Goal: Task Accomplishment & Management: Complete application form

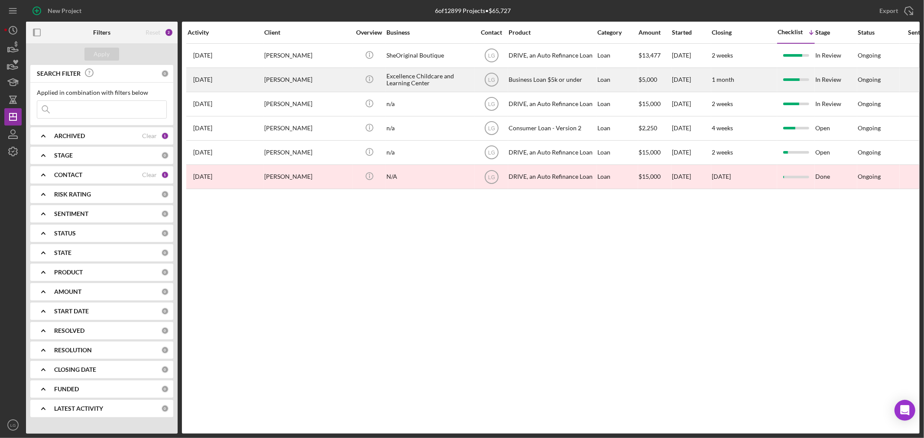
click at [309, 75] on div "[PERSON_NAME]" at bounding box center [307, 79] width 87 height 23
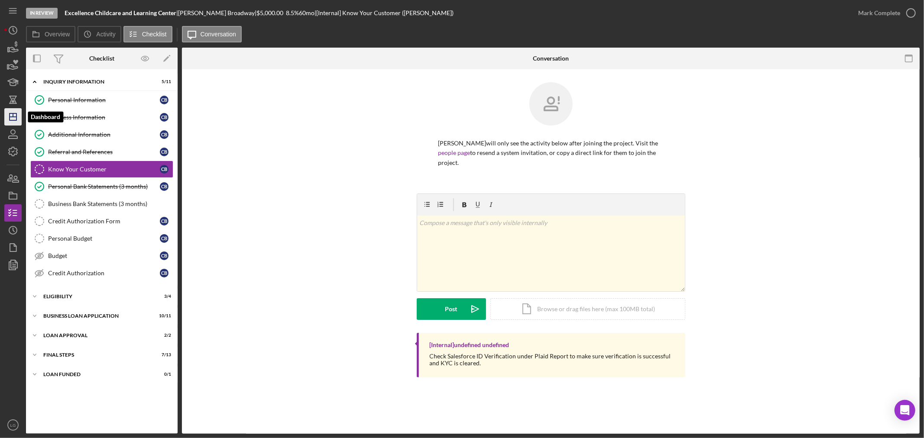
click at [12, 115] on icon "Icon/Dashboard" at bounding box center [13, 117] width 22 height 22
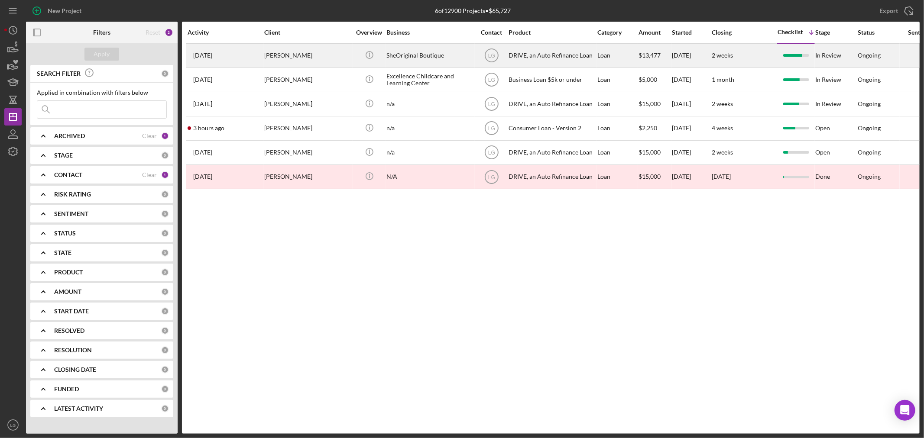
click at [280, 52] on div "[PERSON_NAME]" at bounding box center [307, 55] width 87 height 23
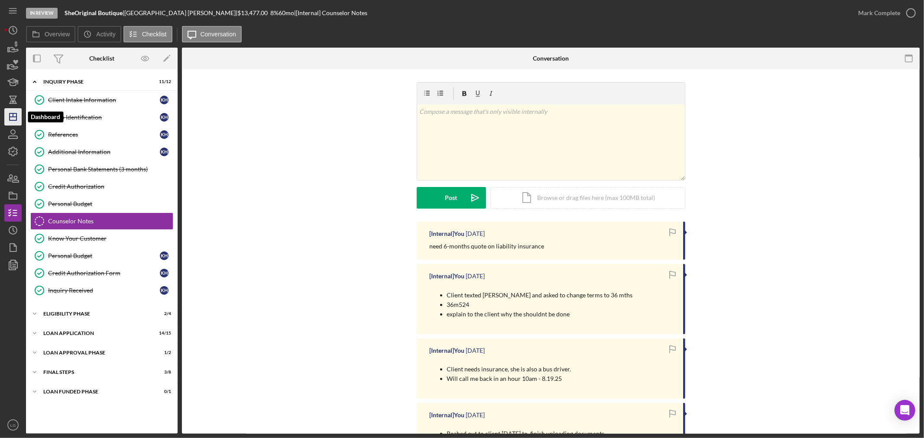
click at [7, 117] on icon "Icon/Dashboard" at bounding box center [13, 117] width 22 height 22
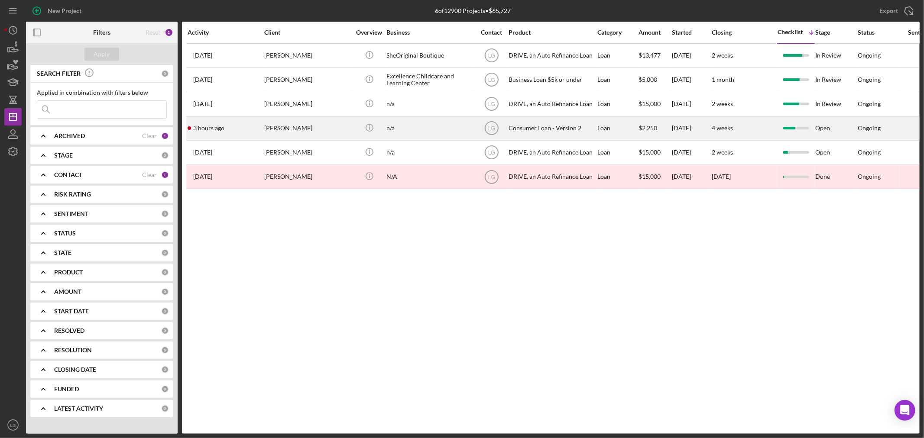
click at [223, 122] on div "3 hours ago [PERSON_NAME]" at bounding box center [226, 128] width 76 height 23
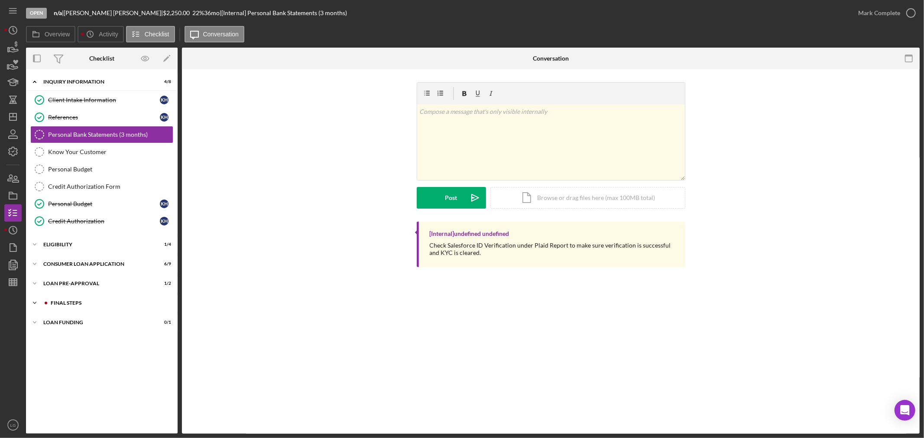
click at [122, 310] on div "Icon/Expander FINAL STEPS 4 / 10" at bounding box center [102, 302] width 152 height 17
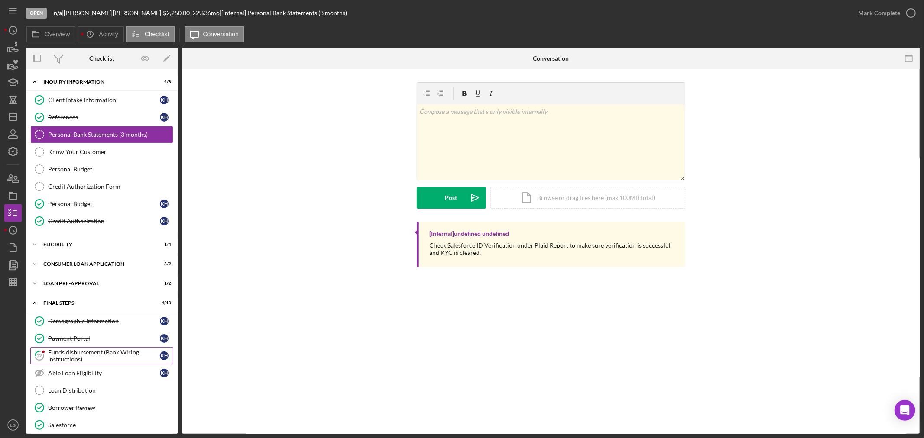
click at [74, 360] on div "Funds disbursement (Bank Wiring Instructions)" at bounding box center [104, 356] width 112 height 14
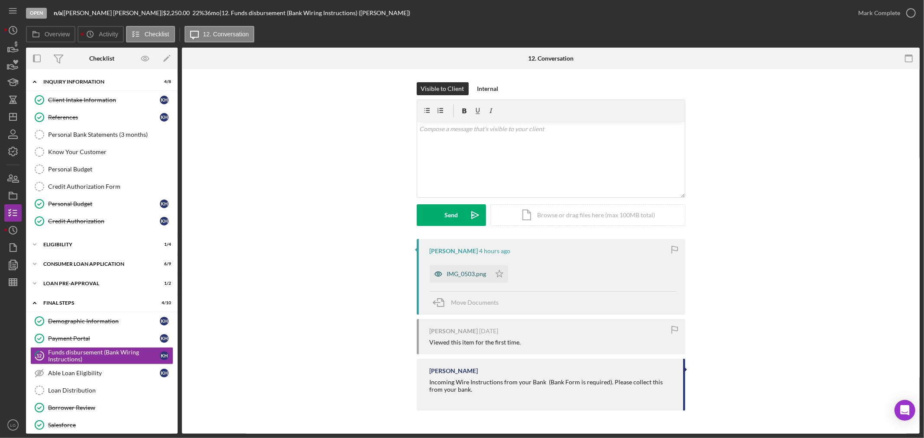
click at [443, 278] on icon "button" at bounding box center [438, 273] width 17 height 17
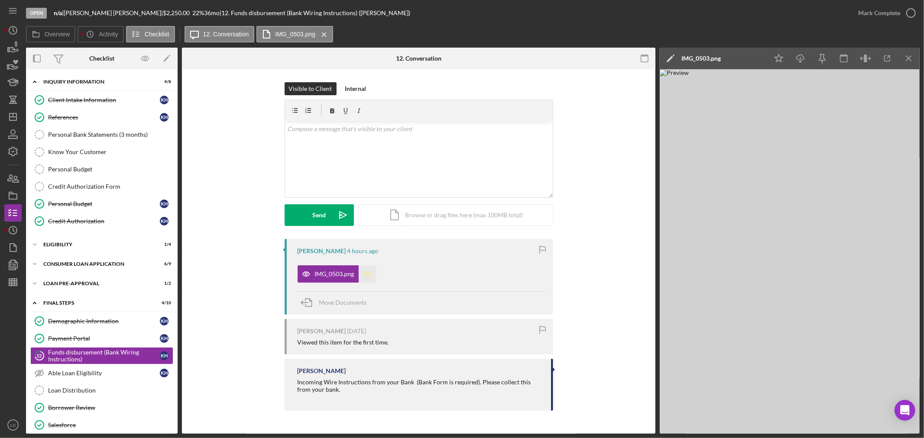
click at [366, 278] on icon "Icon/Star" at bounding box center [367, 273] width 17 height 17
click at [802, 62] on icon "Icon/Download" at bounding box center [800, 58] width 19 height 19
click at [796, 62] on icon "Icon/Download" at bounding box center [800, 58] width 19 height 19
drag, startPoint x: 111, startPoint y: 12, endPoint x: 71, endPoint y: 10, distance: 40.3
click at [71, 10] on div "[PERSON_NAME] |" at bounding box center [113, 13] width 99 height 7
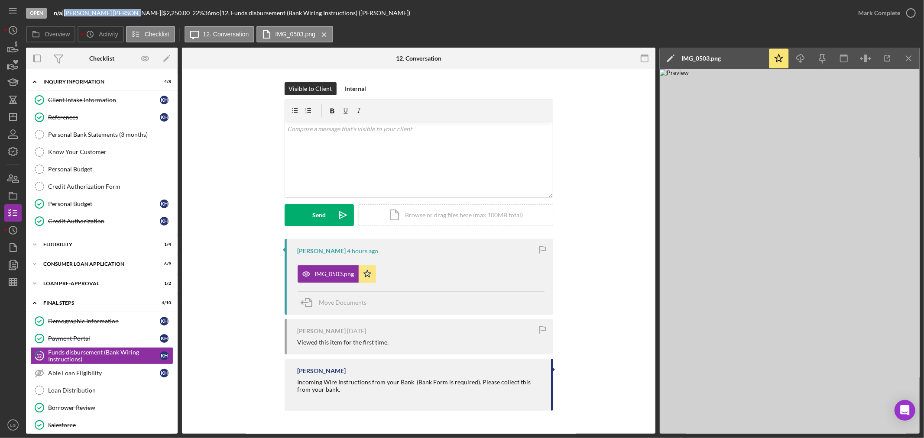
copy div "[PERSON_NAME]"
click at [329, 204] on div "Upload Icon/Upload Icon/Document Browse or drag files here (max 100MB total) Ta…" at bounding box center [419, 215] width 268 height 22
click at [330, 214] on button "Upload Icon/Upload" at bounding box center [319, 215] width 69 height 22
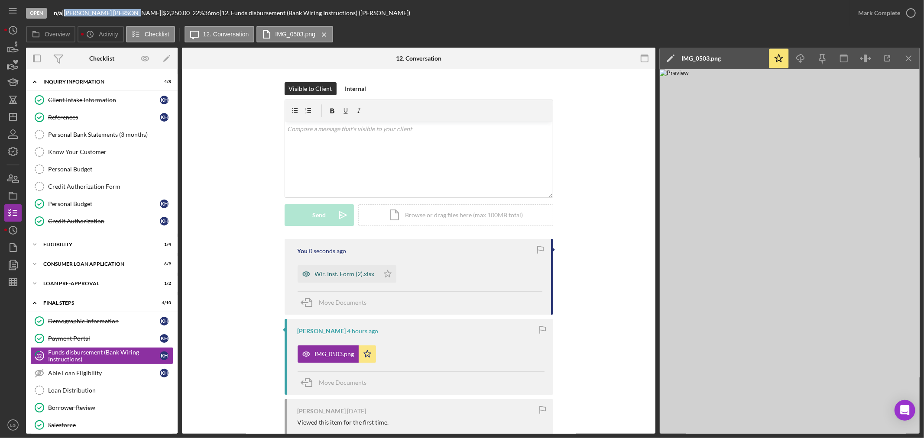
click at [334, 279] on div "Wir. Inst. Form (2).xlsx" at bounding box center [337, 273] width 81 height 17
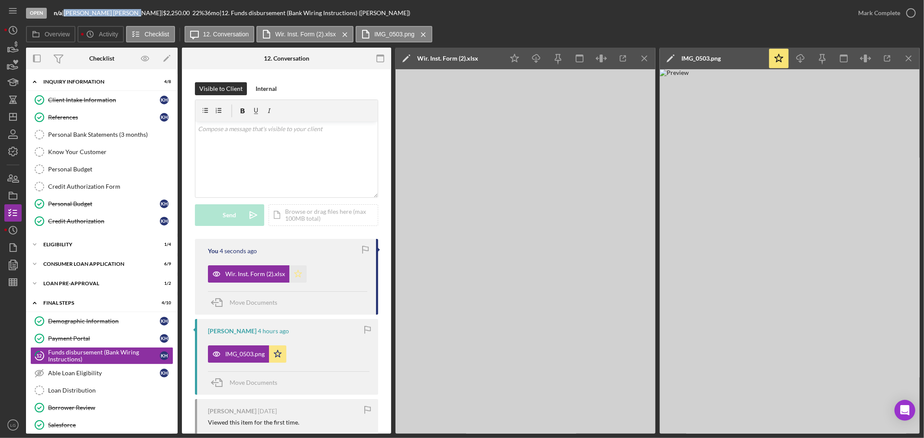
click at [303, 274] on icon "Icon/Star" at bounding box center [297, 273] width 17 height 17
click at [14, 113] on icon "Icon/Dashboard" at bounding box center [13, 117] width 22 height 22
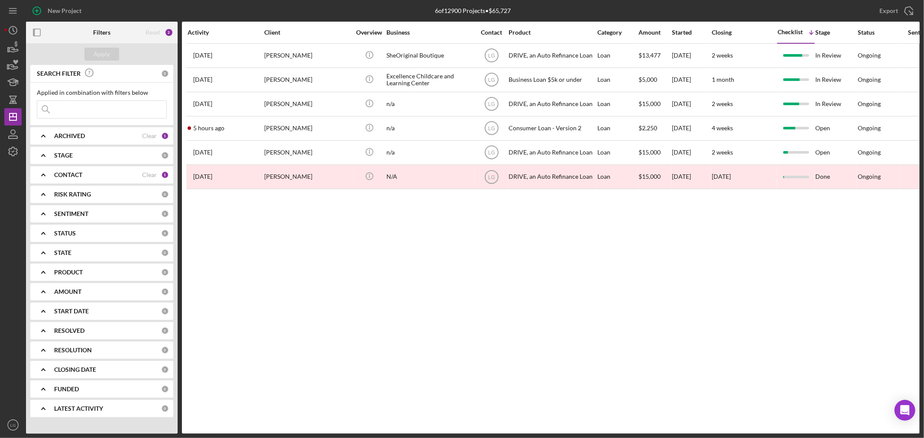
click at [52, 11] on div "New Project" at bounding box center [65, 10] width 34 height 17
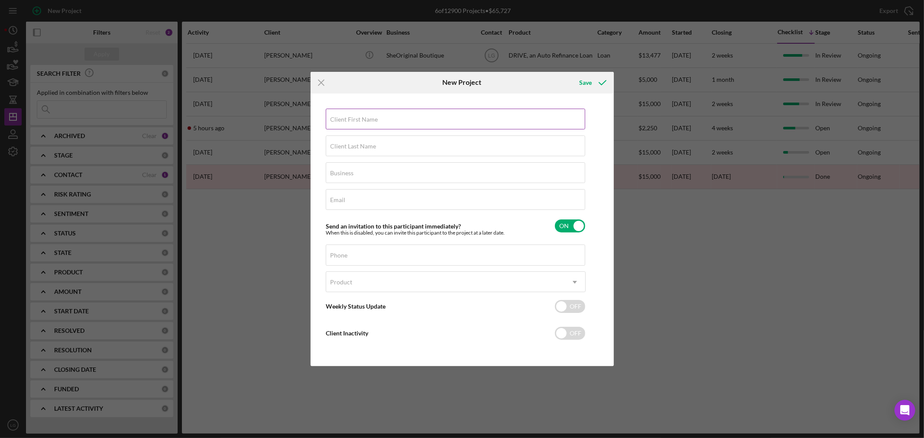
click at [376, 117] on label "Client First Name" at bounding box center [354, 119] width 48 height 7
click at [376, 117] on input "Client First Name" at bounding box center [455, 119] width 259 height 21
type input "Nyah"
type input "[PERSON_NAME]"
type input "n/a"
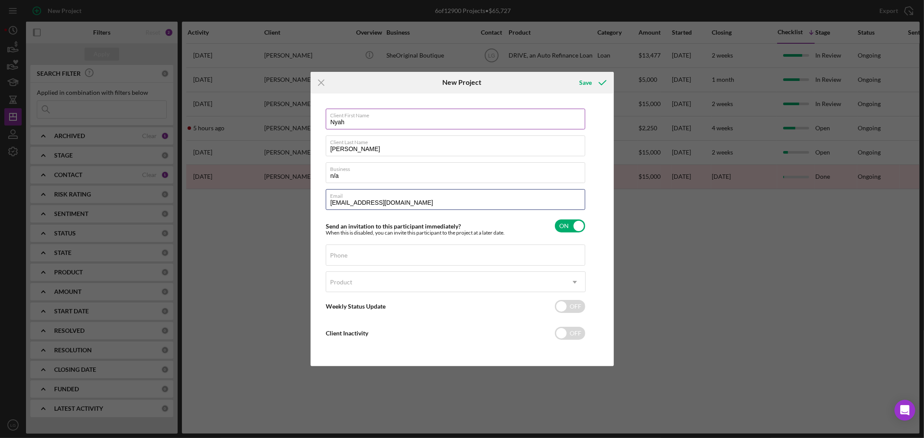
type input "[EMAIL_ADDRESS][DOMAIN_NAME]"
click at [339, 257] on label "Phone" at bounding box center [338, 255] width 17 height 7
click at [339, 257] on input "Phone" at bounding box center [455, 255] width 259 height 21
type input "[PHONE_NUMBER]"
click at [375, 290] on div "Product" at bounding box center [445, 282] width 238 height 20
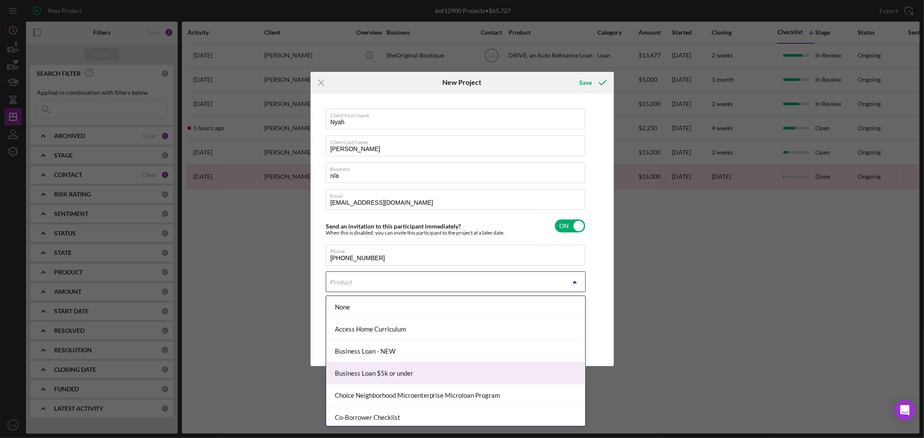
scroll to position [96, 0]
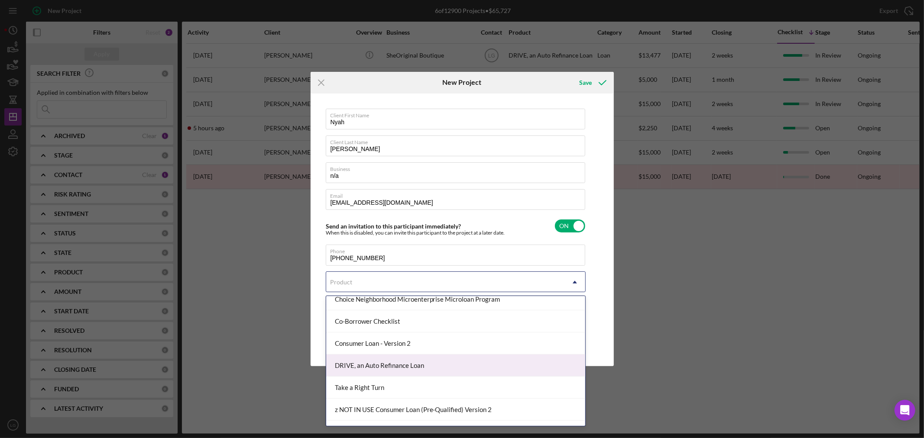
click at [351, 368] on div "DRIVE, an Auto Refinance Loan" at bounding box center [455, 366] width 259 height 22
checkbox input "true"
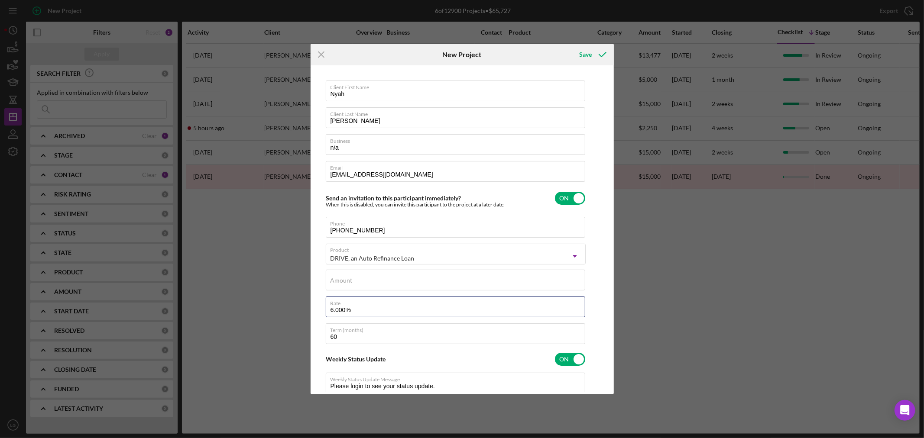
drag, startPoint x: 340, startPoint y: 313, endPoint x: 295, endPoint y: 317, distance: 44.8
click at [295, 317] on div "Icon/Menu Close New Project Save Client First Name Nyah Client Last Name [PERSO…" at bounding box center [462, 219] width 924 height 438
type input "8%"
type textarea "Thank you for your application to [PERSON_NAME]! Please login to see what we st…"
type input "8.000%"
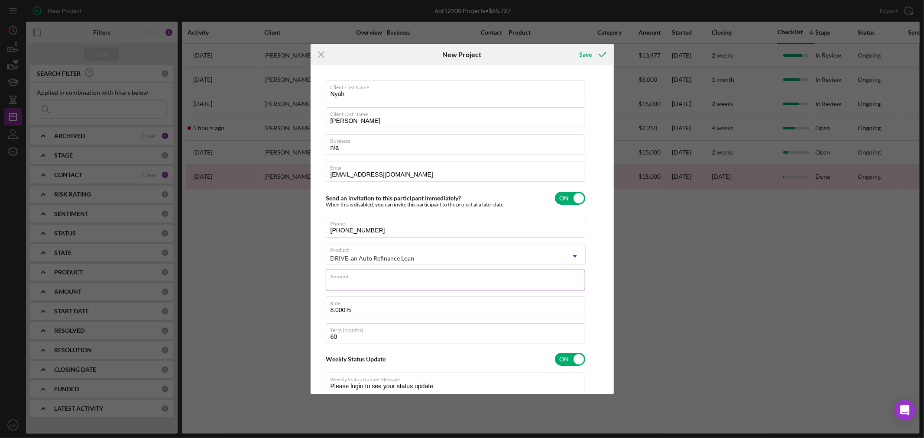
click at [378, 280] on input "Amount" at bounding box center [455, 280] width 259 height 21
type textarea "Thank you for your application to [PERSON_NAME]! Please login to see what we st…"
click at [345, 338] on input "60" at bounding box center [455, 333] width 259 height 21
click at [345, 338] on input "60" at bounding box center [455, 338] width 259 height 21
type input "4"
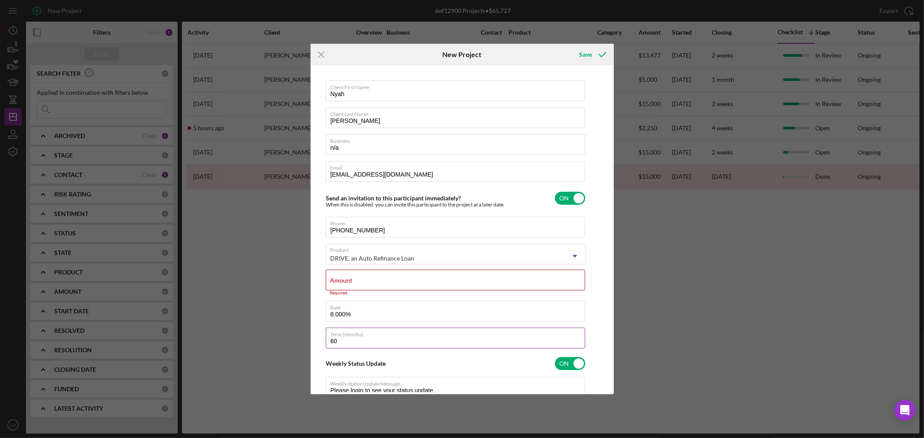
type textarea "Thank you for your application to [PERSON_NAME]! Please login to see what we st…"
type input "48"
type textarea "Thank you for your application to [PERSON_NAME]! Please login to see what we st…"
type input "48"
type textarea "Thank you for your application to [PERSON_NAME]! Please login to see what we st…"
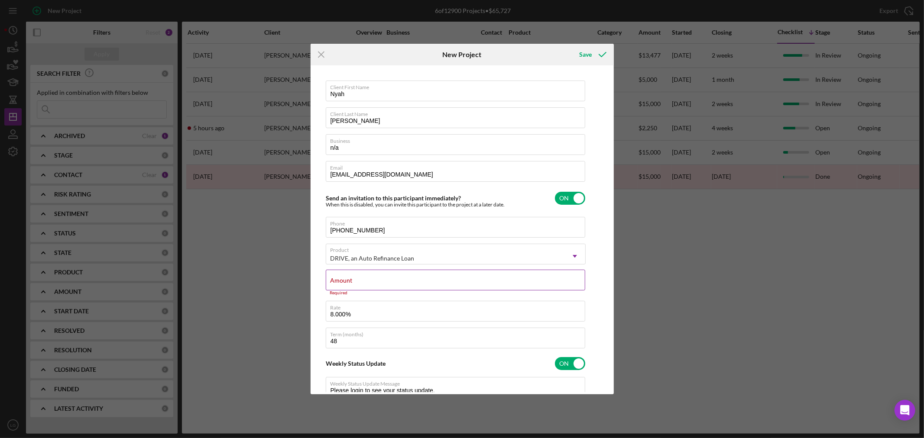
click at [360, 285] on input "Amount" at bounding box center [455, 280] width 259 height 21
type input "$1"
type textarea "Thank you for your application to [PERSON_NAME]! Please login to see what we st…"
type input "$10"
type textarea "Thank you for your application to [PERSON_NAME]! Please login to see what we st…"
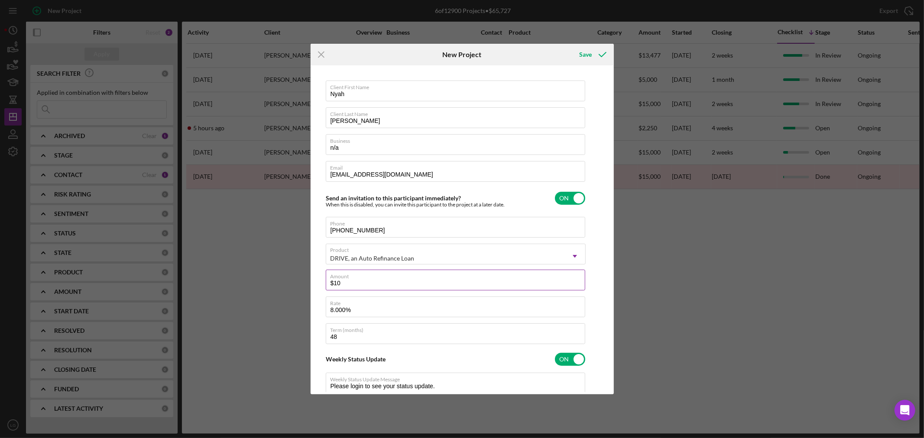
type input "$100"
type textarea "Thank you for your application to [PERSON_NAME]! Please login to see what we st…"
type input "$1,000"
type textarea "Thank you for your application to [PERSON_NAME]! Please login to see what we st…"
type input "$100"
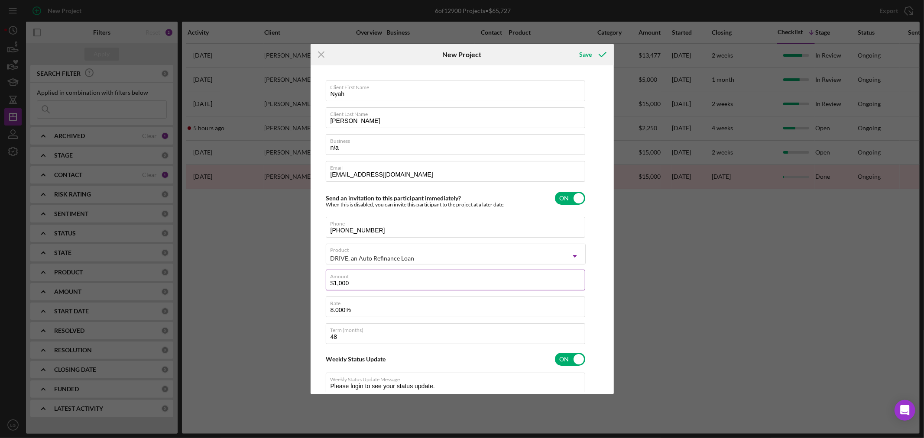
type textarea "Thank you for your application to [PERSON_NAME]! Please login to see what we st…"
type input "$10"
type textarea "Thank you for your application to [PERSON_NAME]! Please login to see what we st…"
type input "$1"
type textarea "Thank you for your application to [PERSON_NAME]! Please login to see what we st…"
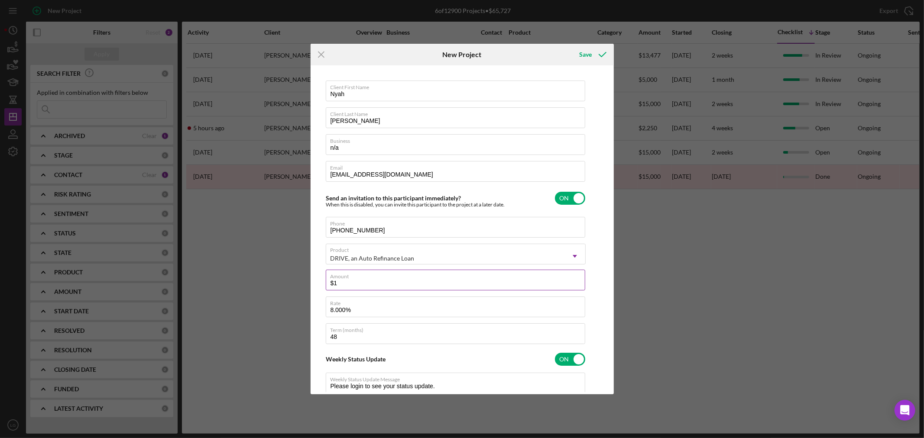
type input "$11"
type textarea "Thank you for your application to [PERSON_NAME]! Please login to see what we st…"
type input "$110"
type textarea "Thank you for your application to [PERSON_NAME]! Please login to see what we st…"
type input "$1,100"
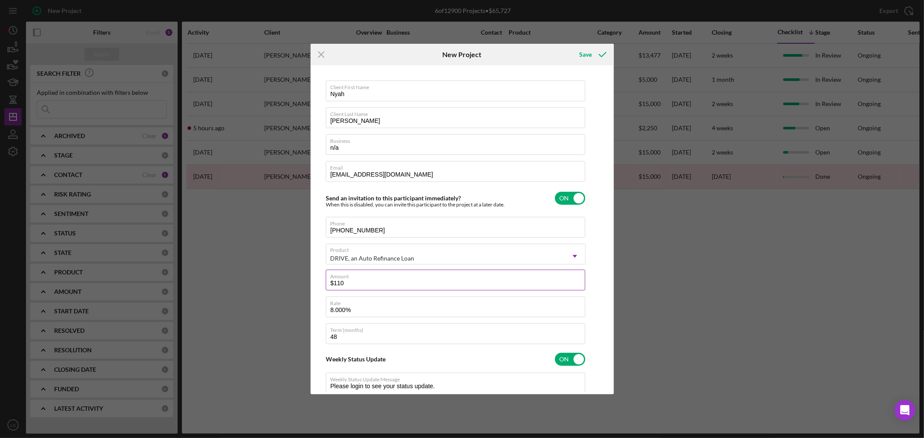
type textarea "Thank you for your application to [PERSON_NAME]! Please login to see what we st…"
type input "$11,000"
type textarea "Thank you for your application to [PERSON_NAME]! Please login to see what we st…"
type input "$11,000"
click at [588, 60] on div "Save" at bounding box center [585, 54] width 13 height 17
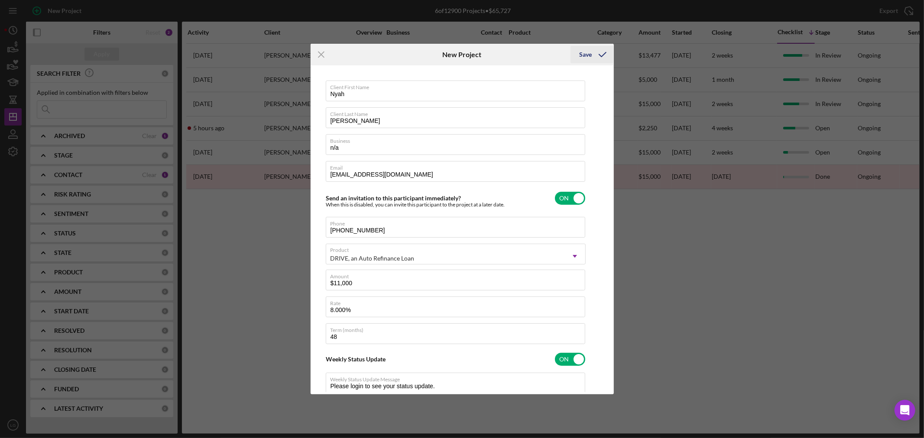
type textarea "Thank you for your application to [PERSON_NAME]! Please login to see what we st…"
checkbox input "false"
